Goal: Information Seeking & Learning: Learn about a topic

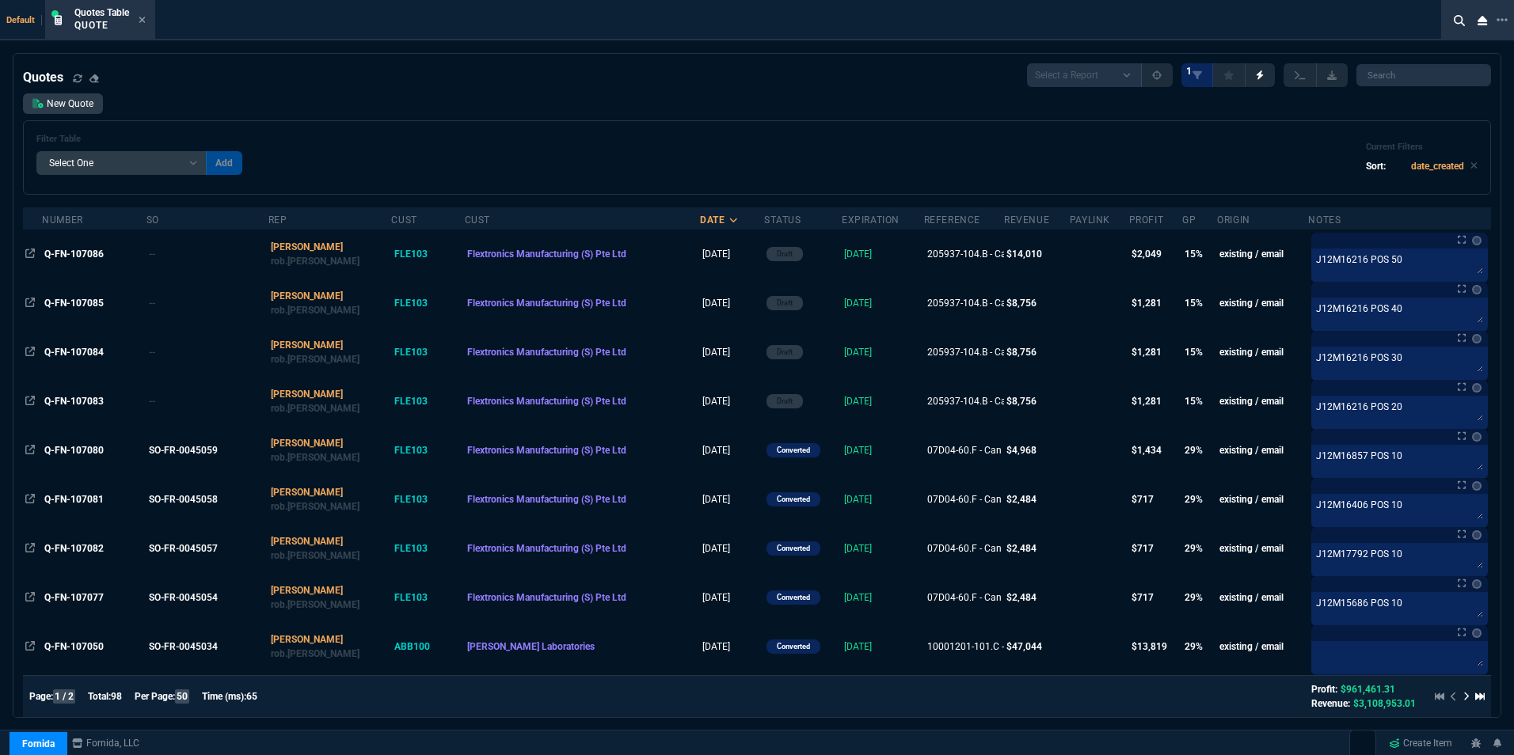
select select "16: [PERSON_NAME]"
select select
click at [142, 20] on icon at bounding box center [142, 19] width 7 height 9
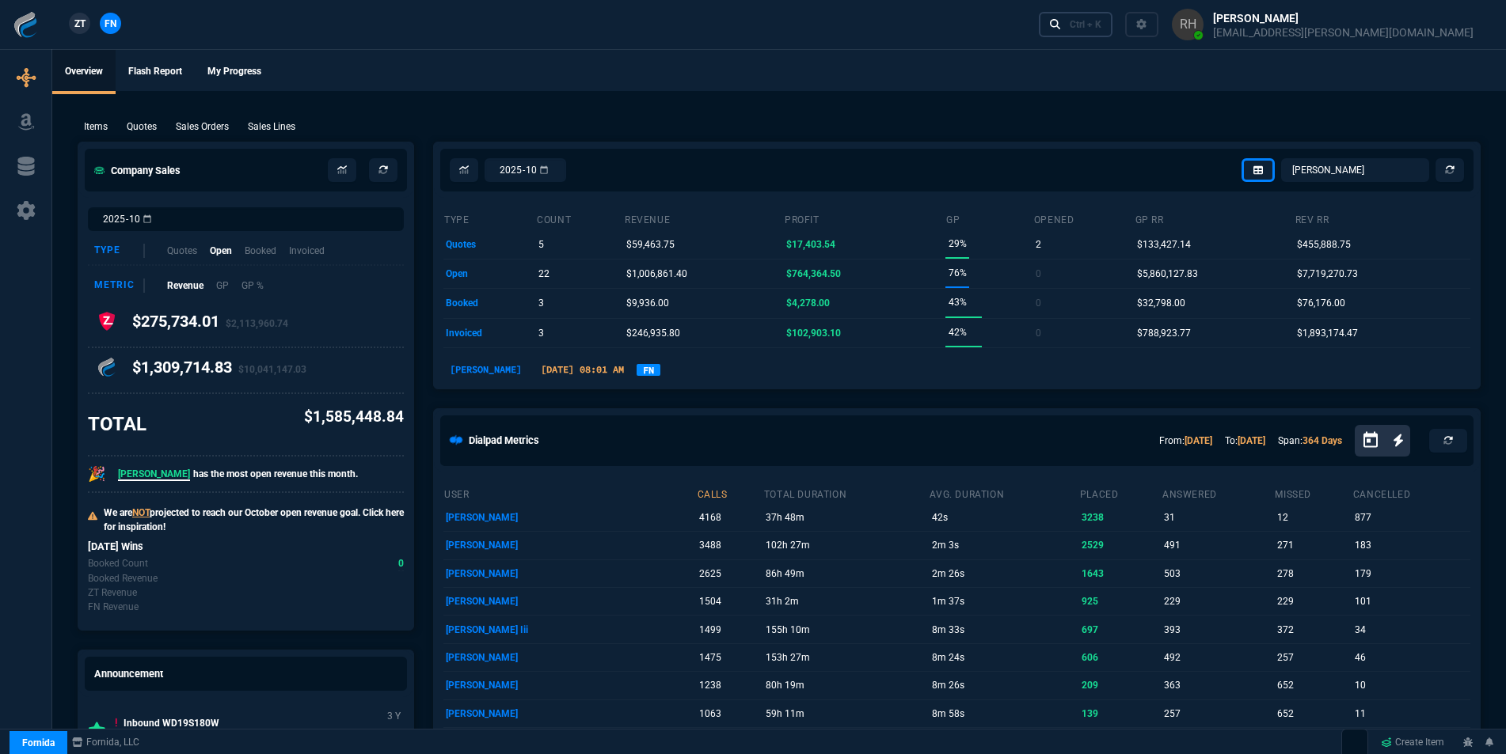
click at [1101, 21] on div "Ctrl + K" at bounding box center [1085, 24] width 32 height 13
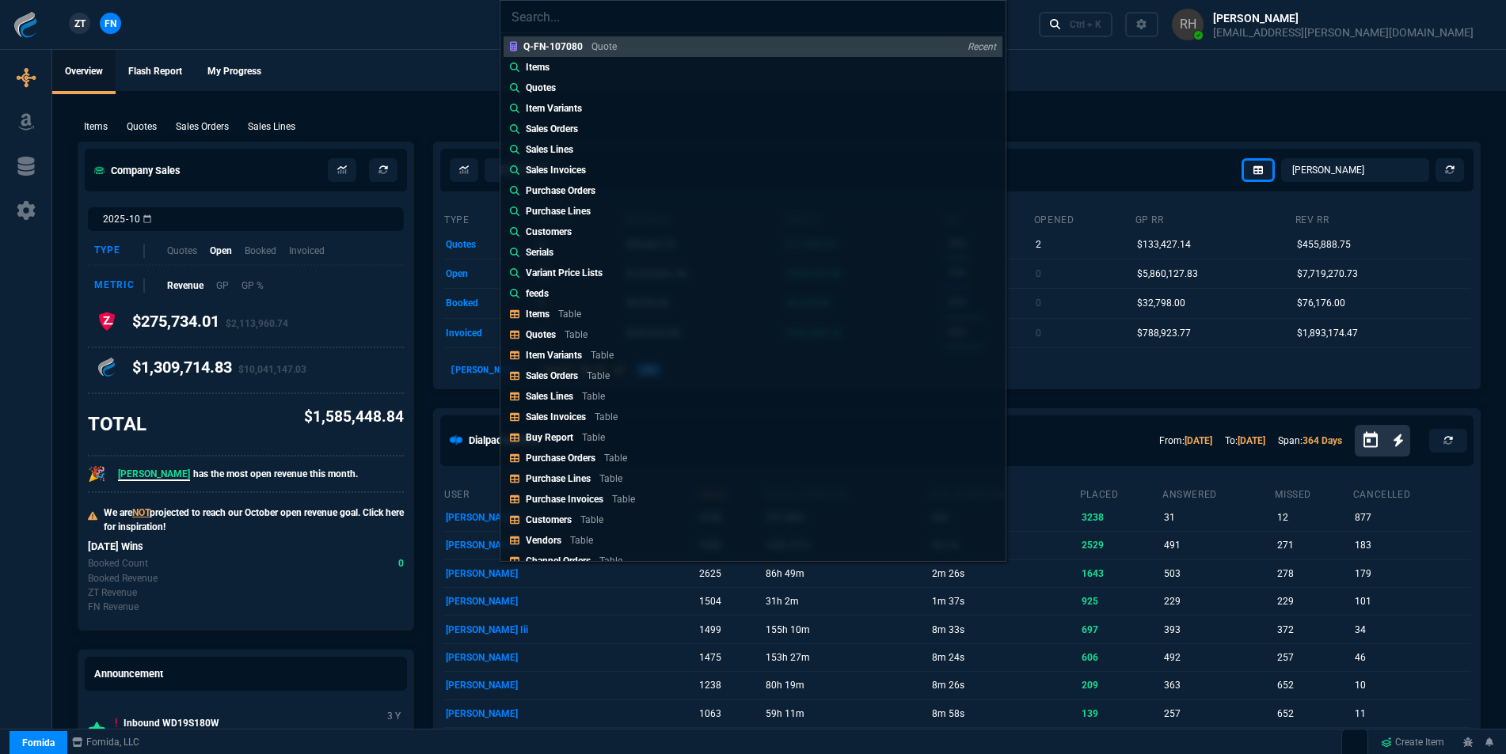
click at [545, 65] on p "Items" at bounding box center [538, 67] width 24 height 14
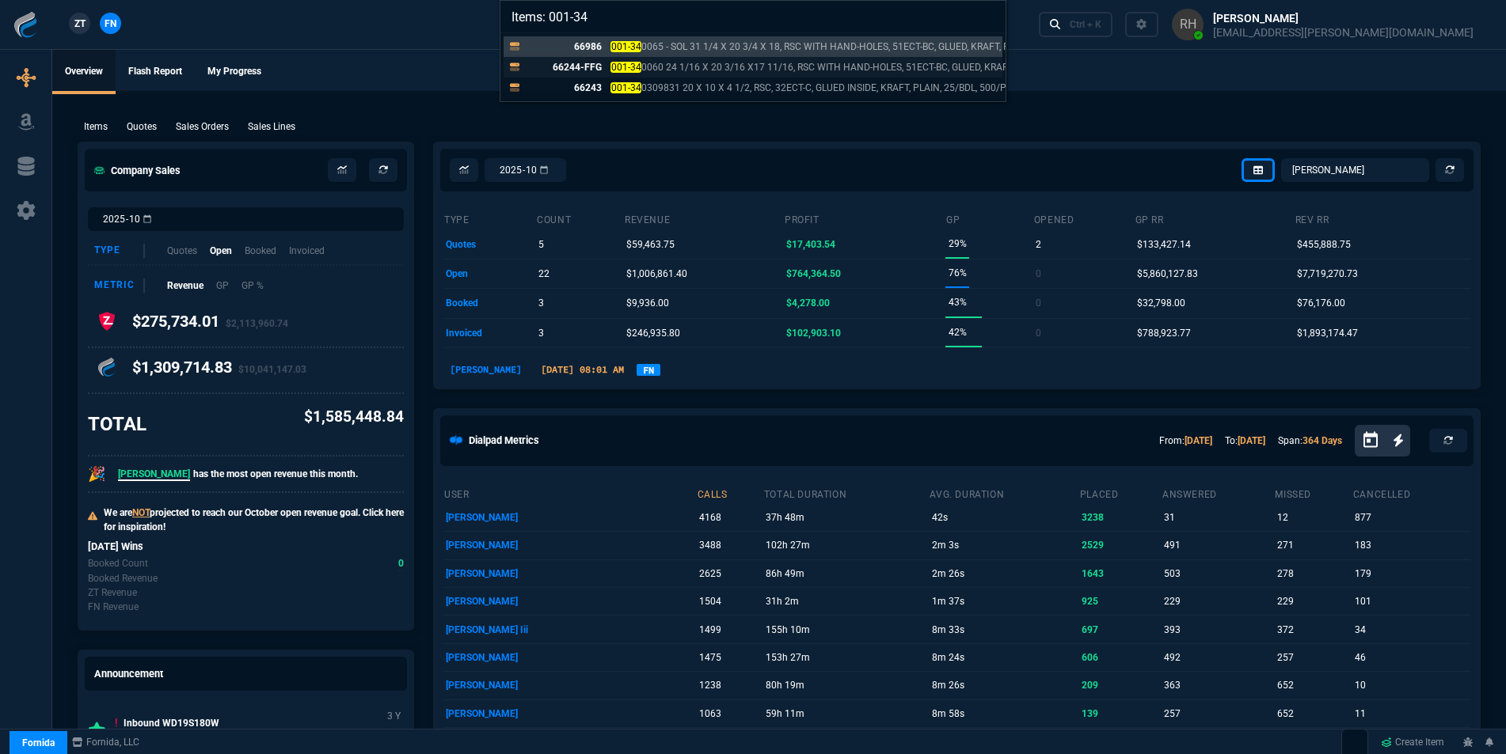
type input "Items: 001-34"
click at [644, 64] on p "001-34 0060 24 1/16 X 20 3/16 X17 11/16, RSC WITH HAND-HOLES, 51ECT-BC, GLUED, …" at bounding box center [826, 67] width 433 height 14
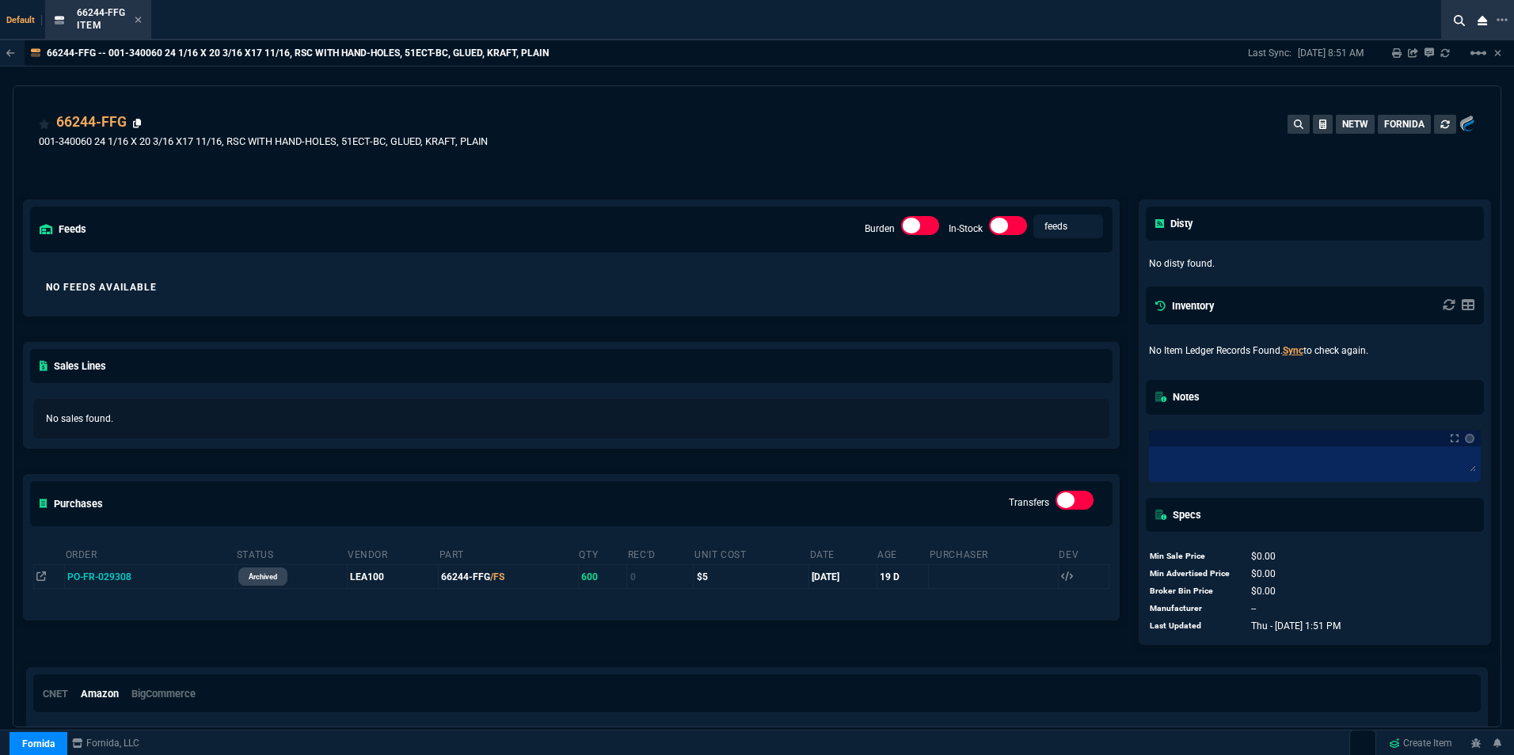
click at [134, 127] on icon at bounding box center [137, 123] width 9 height 9
click at [133, 20] on div "66244-FFG Item" at bounding box center [109, 20] width 65 height 28
click at [135, 21] on icon at bounding box center [138, 19] width 7 height 9
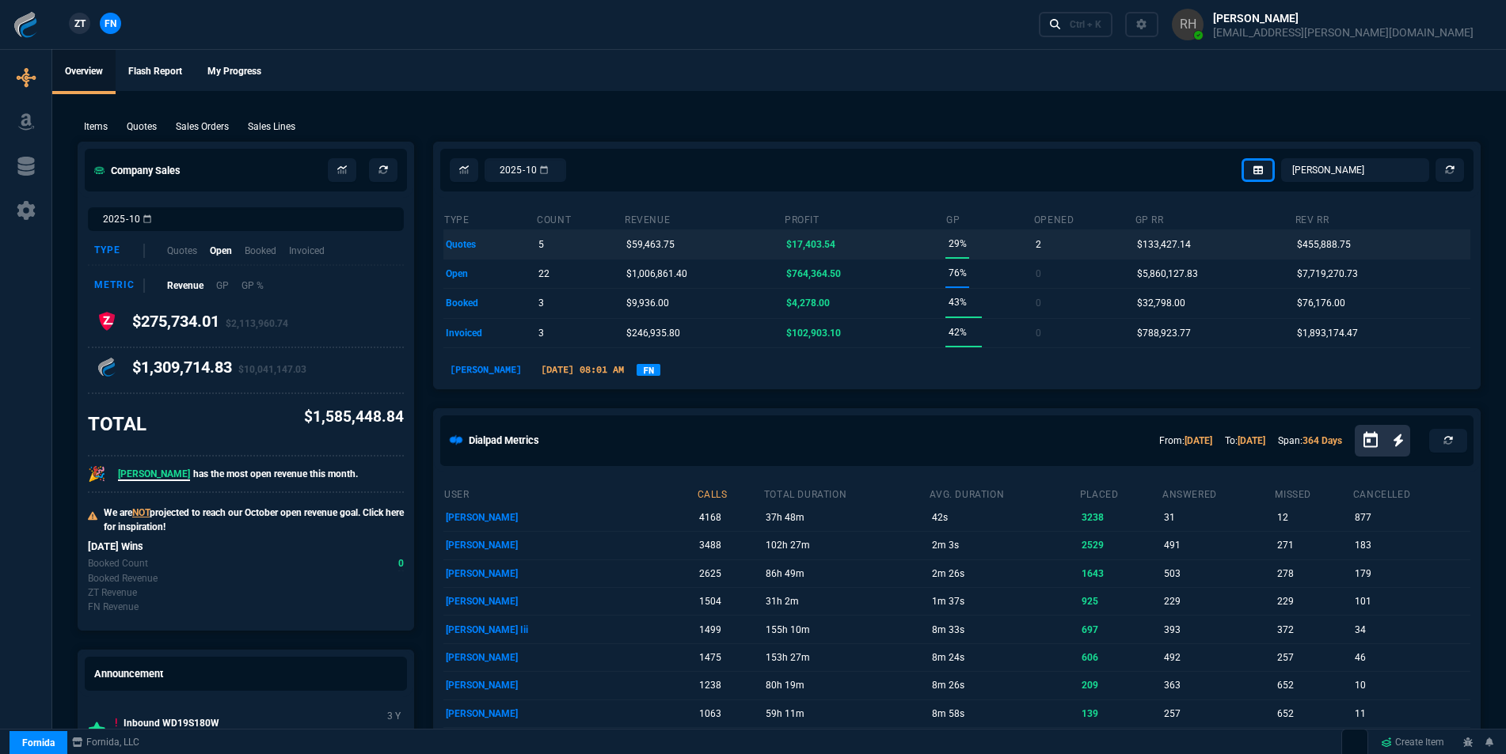
click at [1038, 240] on p "2" at bounding box center [1038, 245] width 6 height 22
click at [1039, 240] on p "2" at bounding box center [1038, 245] width 6 height 22
click at [658, 241] on p "$59,463.75" at bounding box center [650, 245] width 48 height 22
click at [540, 244] on p "5" at bounding box center [541, 245] width 6 height 22
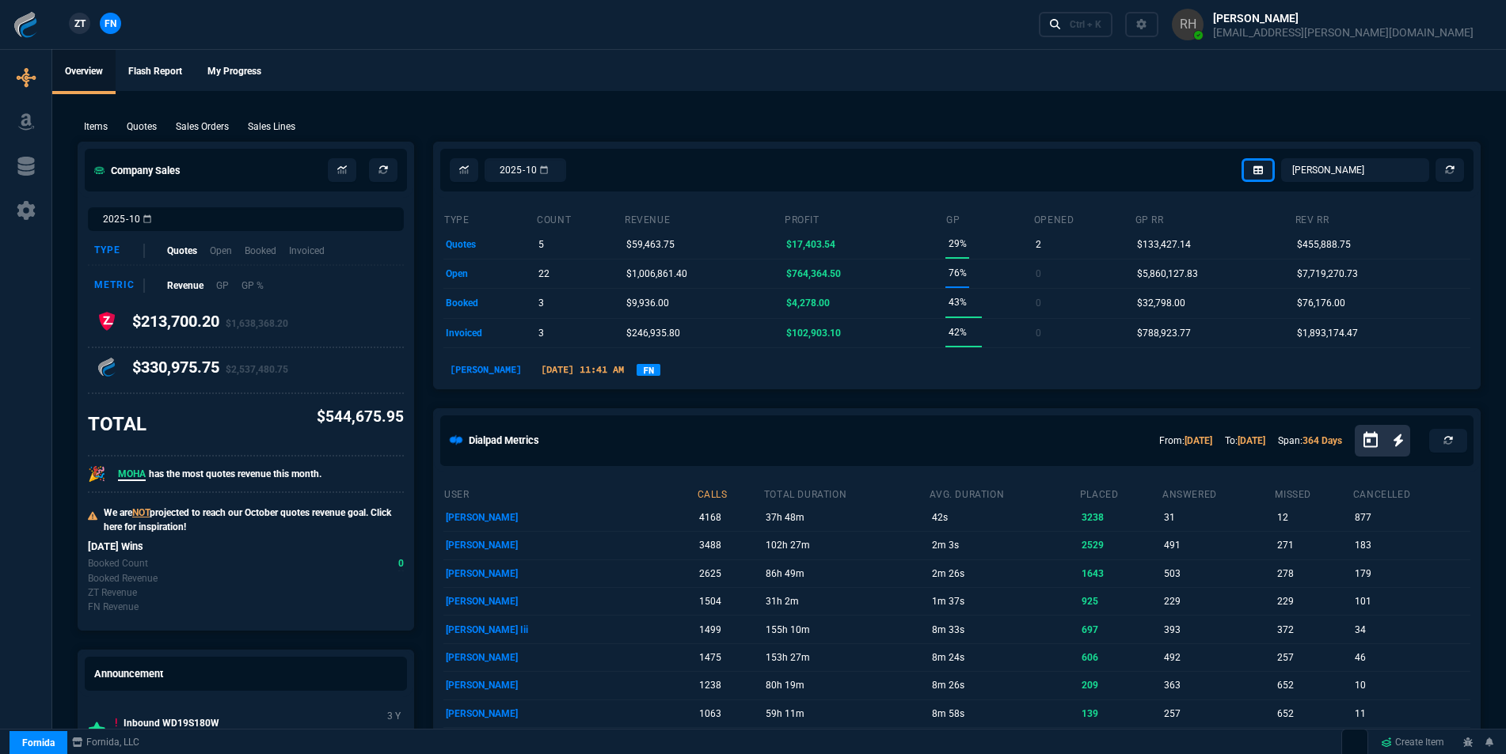
click at [441, 244] on div "type count revenue Profit GP opened GP RR Rev RR quotes 5 $59,463.75 $17,403.54…" at bounding box center [957, 278] width 1046 height 160
click at [450, 245] on td "quotes" at bounding box center [489, 244] width 93 height 29
click at [468, 265] on td "open" at bounding box center [489, 273] width 93 height 29
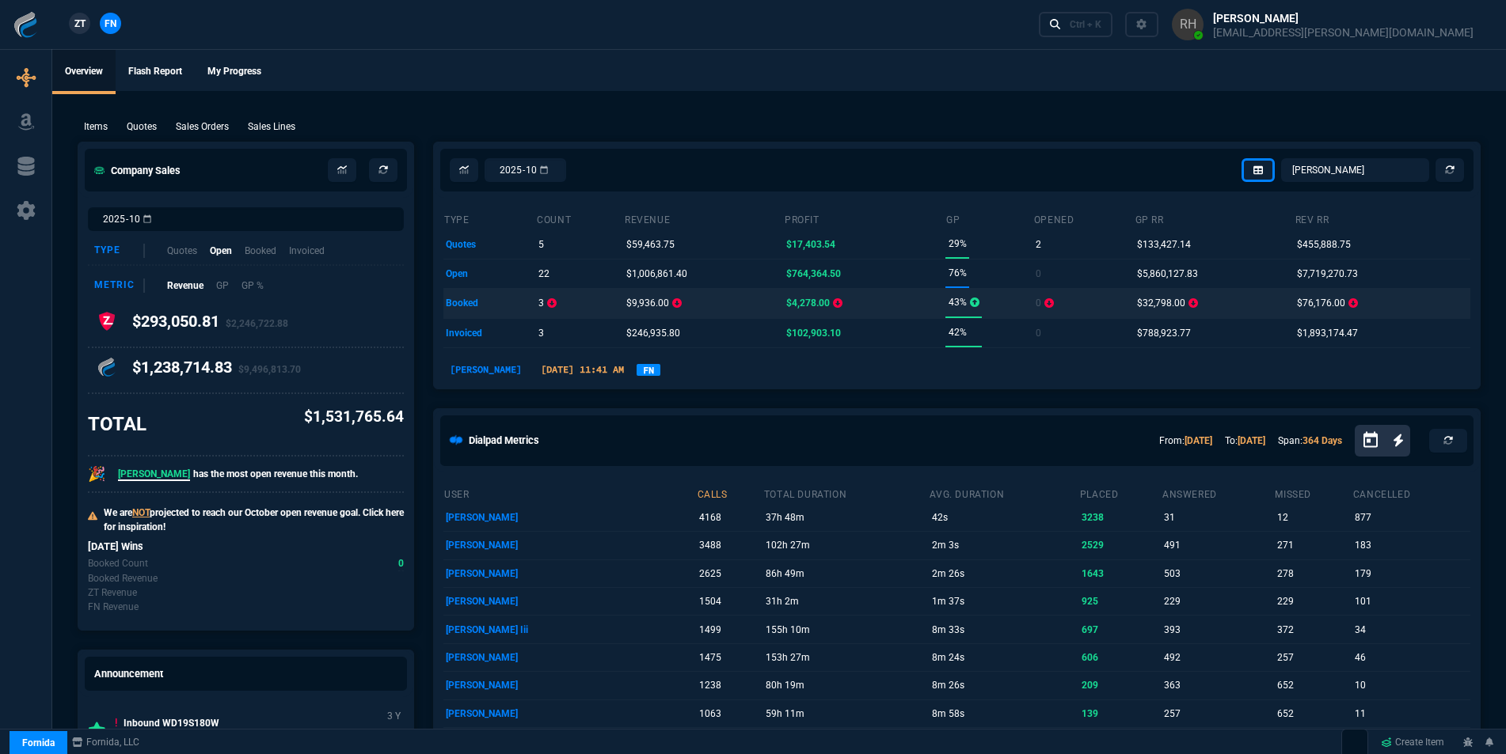
click at [463, 292] on td "booked" at bounding box center [489, 303] width 93 height 29
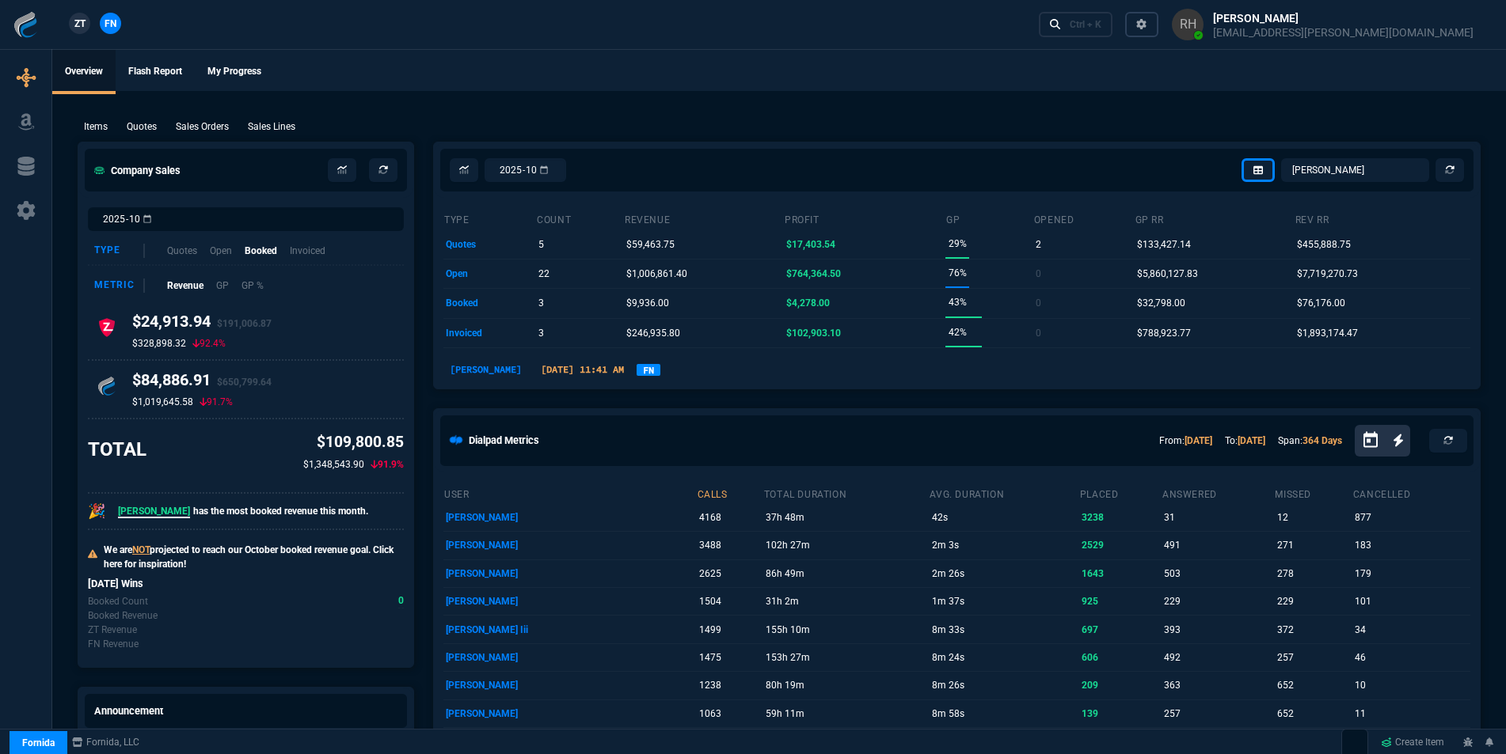
click at [1147, 25] on icon at bounding box center [1141, 24] width 11 height 11
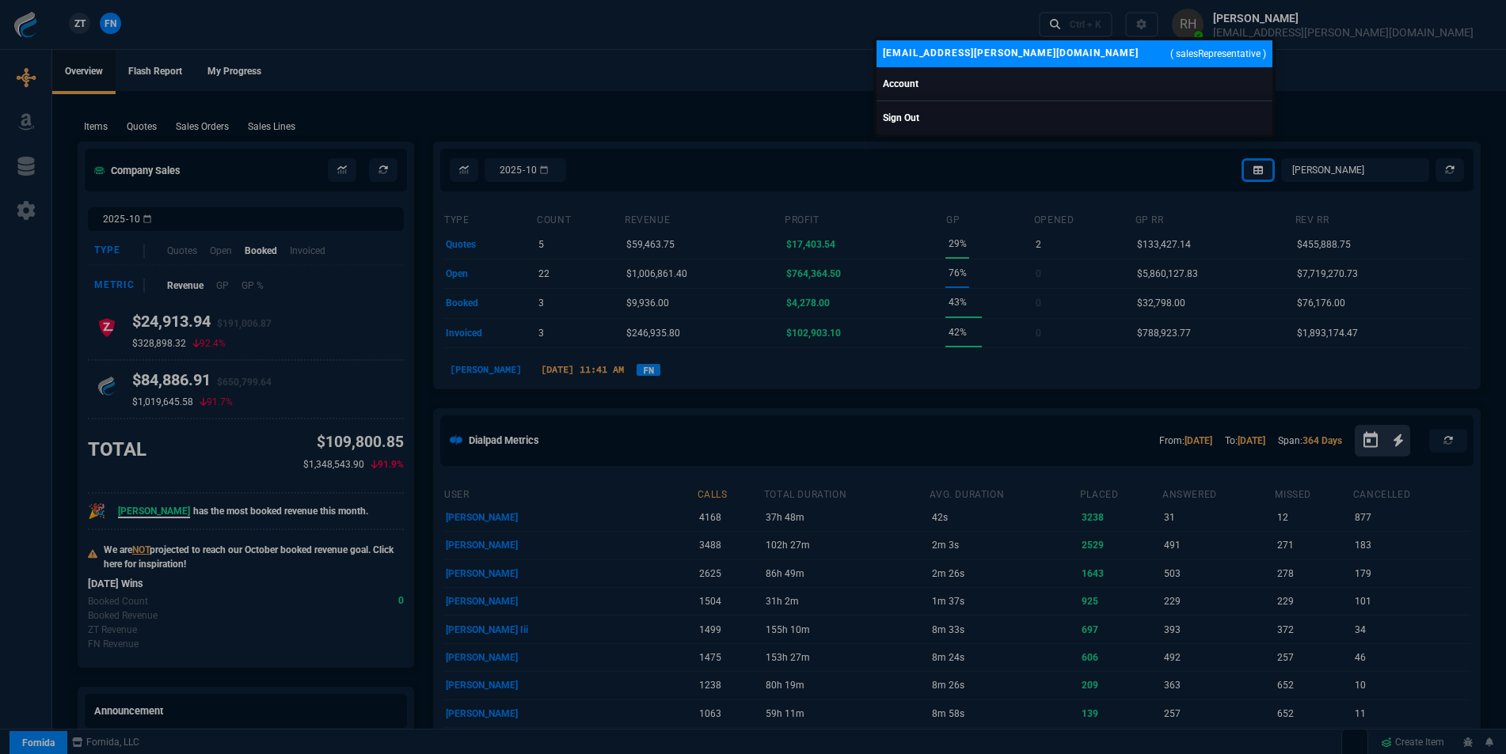
click at [831, 72] on div at bounding box center [753, 377] width 1506 height 754
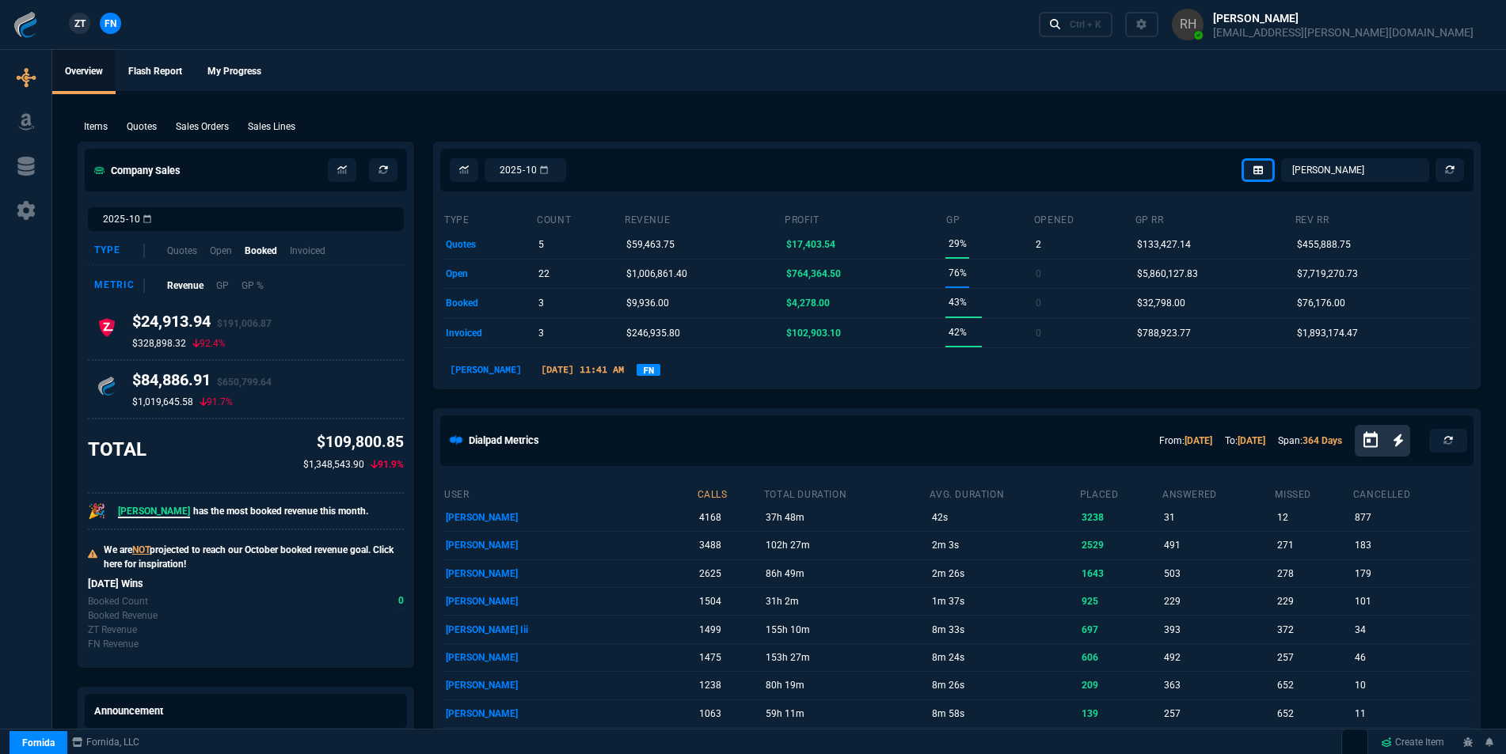
click at [39, 27] on div at bounding box center [25, 25] width 51 height 28
click at [17, 25] on img at bounding box center [26, 25] width 26 height 26
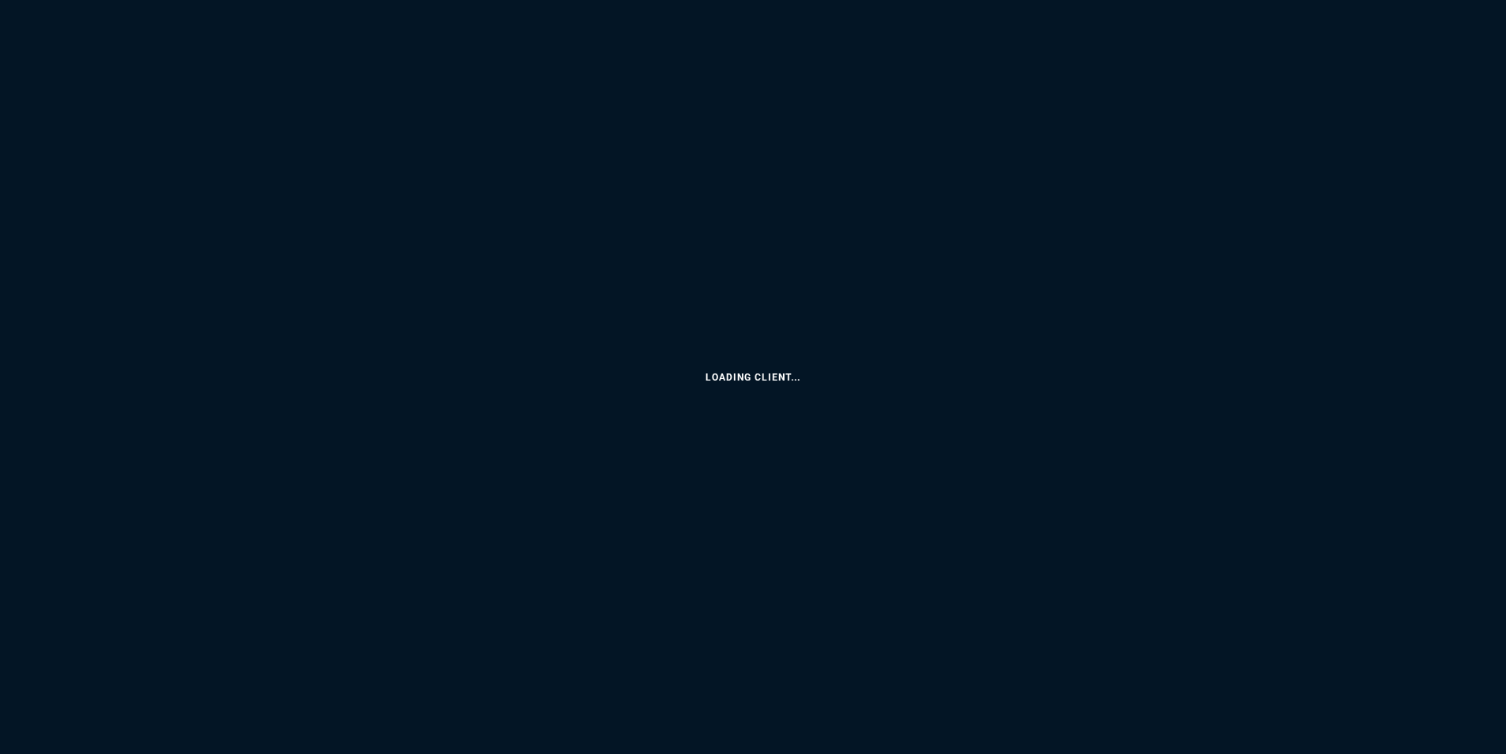
select select "16: [PERSON_NAME]"
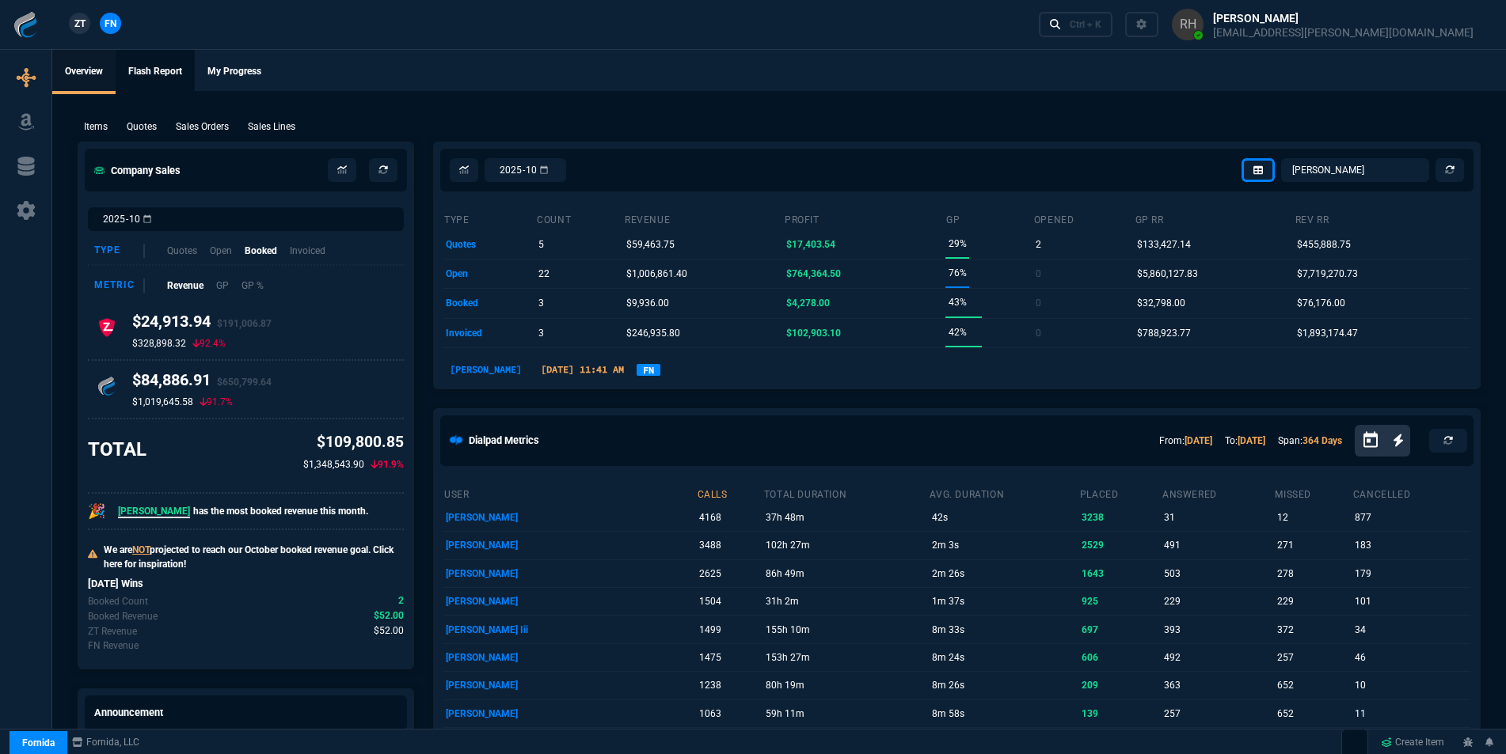
click at [179, 63] on link "Flash Report" at bounding box center [155, 72] width 79 height 44
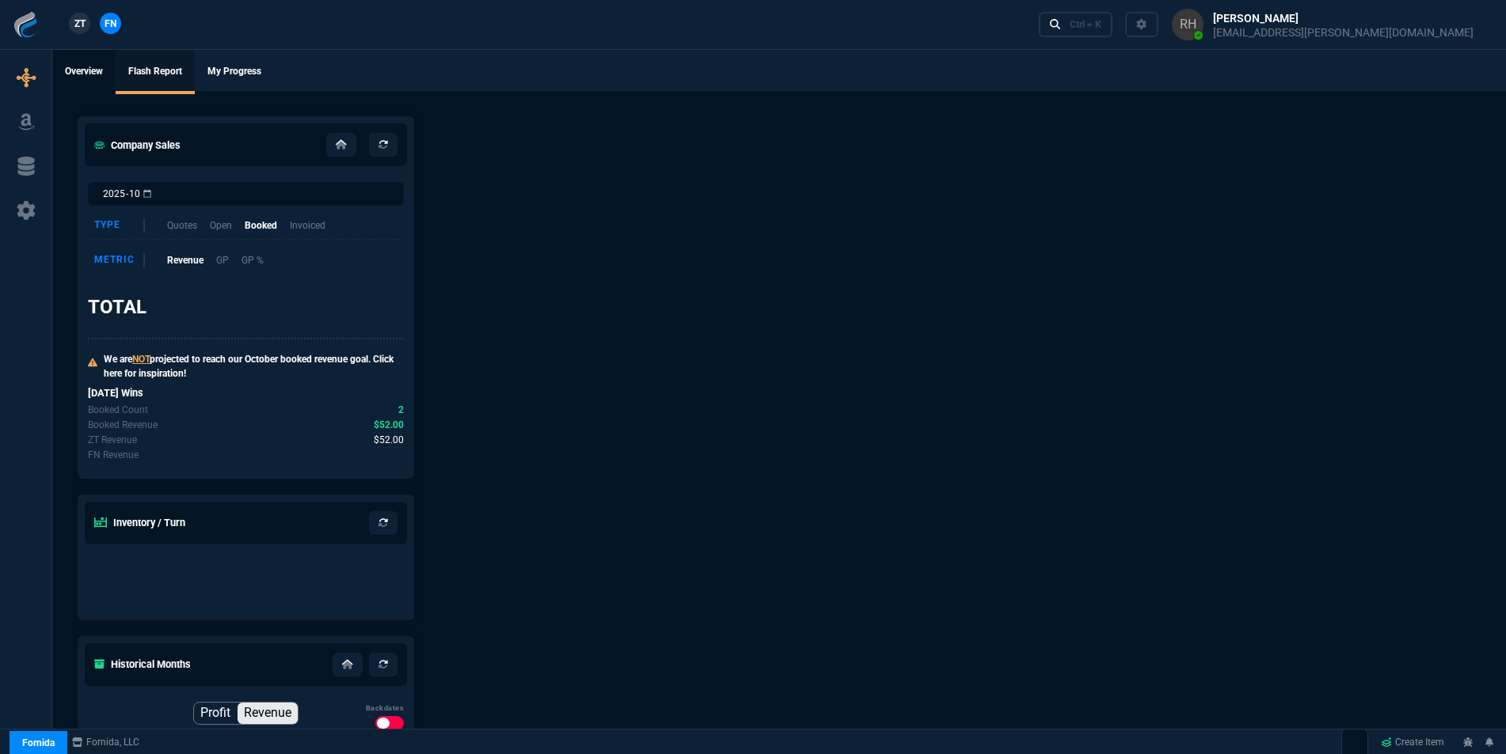
click at [89, 75] on link "Overview" at bounding box center [83, 72] width 63 height 44
select select "16: [PERSON_NAME]"
